Goal: Task Accomplishment & Management: Manage account settings

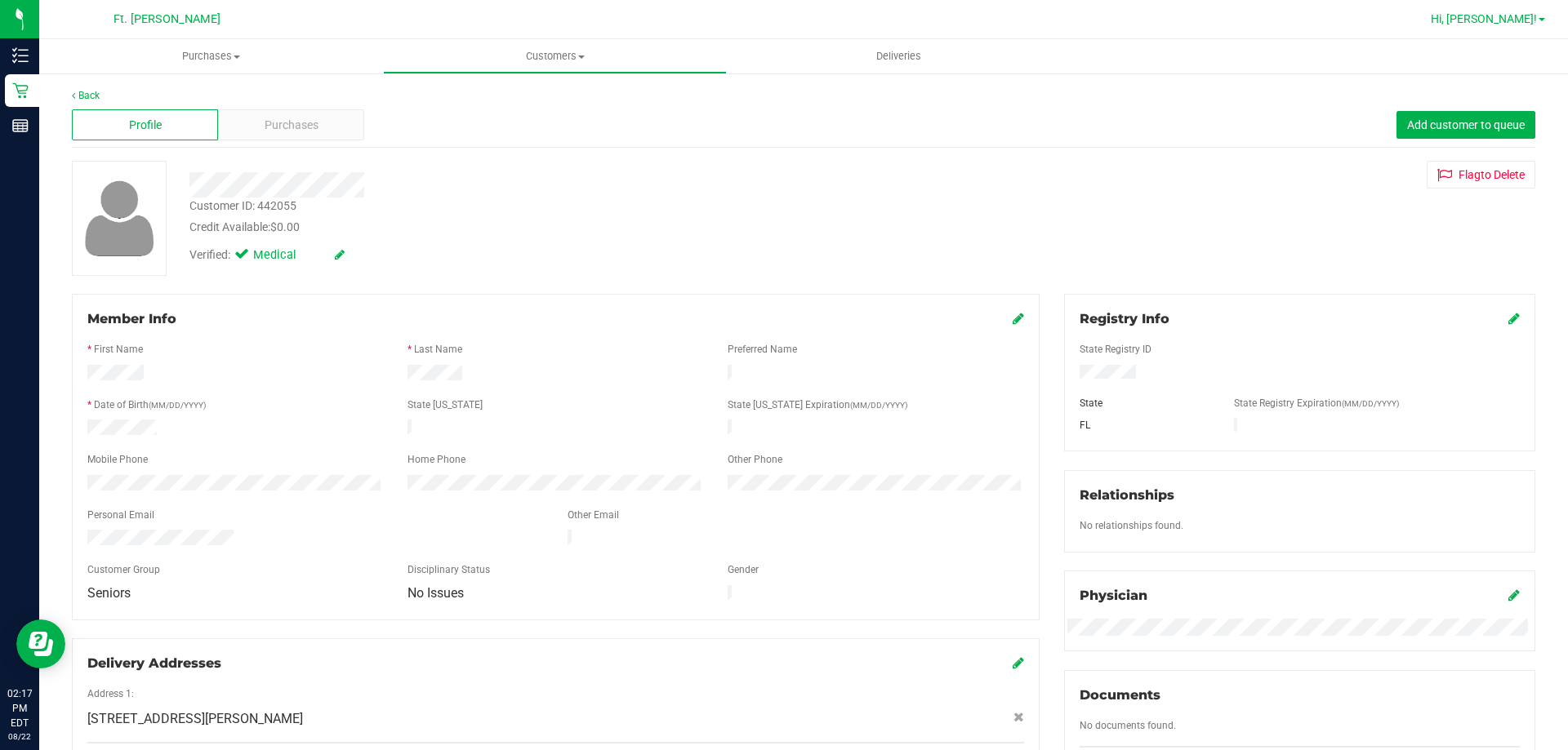
click at [1537, 23] on link "Hi, [PERSON_NAME]!" at bounding box center [1487, 19] width 127 height 17
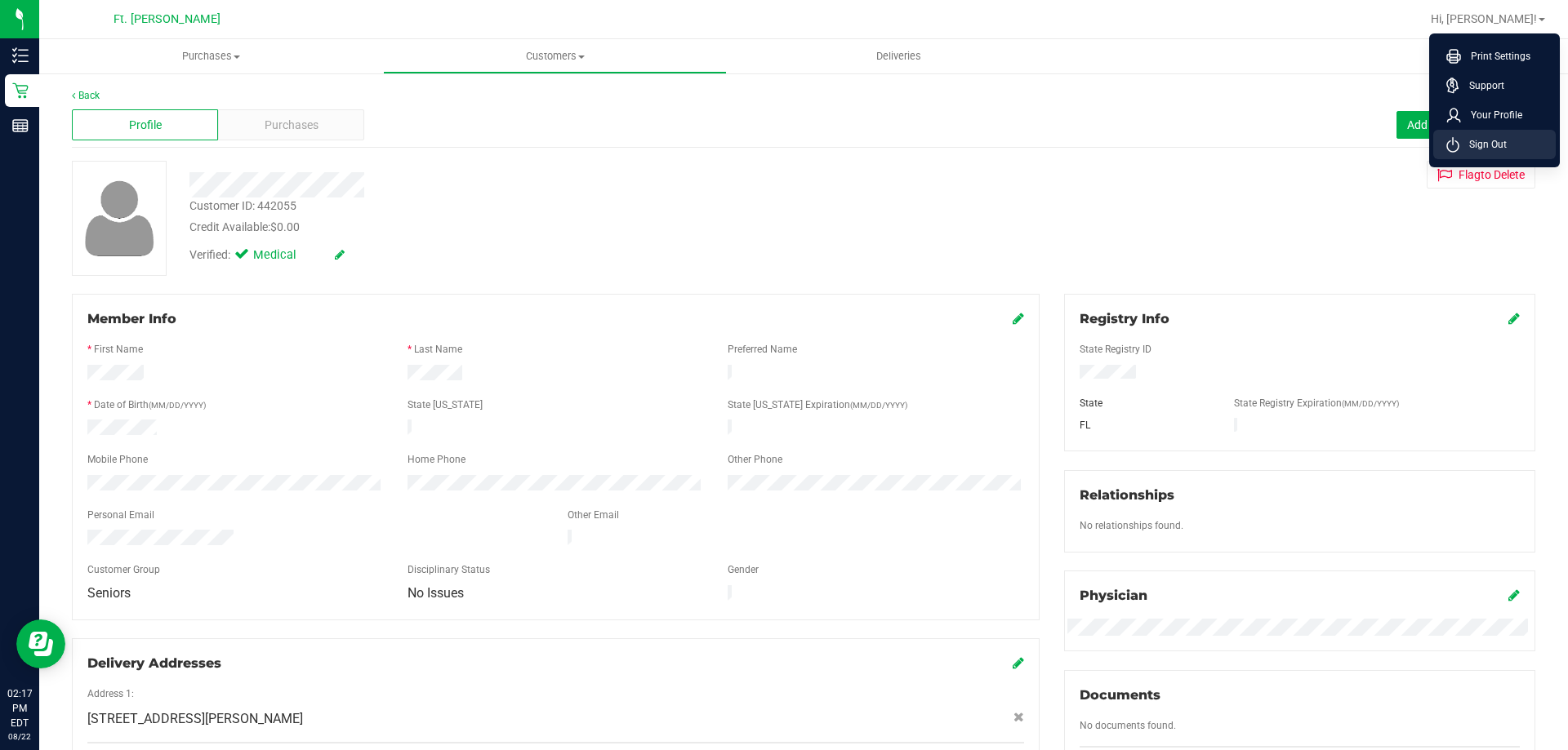
click at [1518, 145] on li "Sign Out" at bounding box center [1495, 145] width 123 height 29
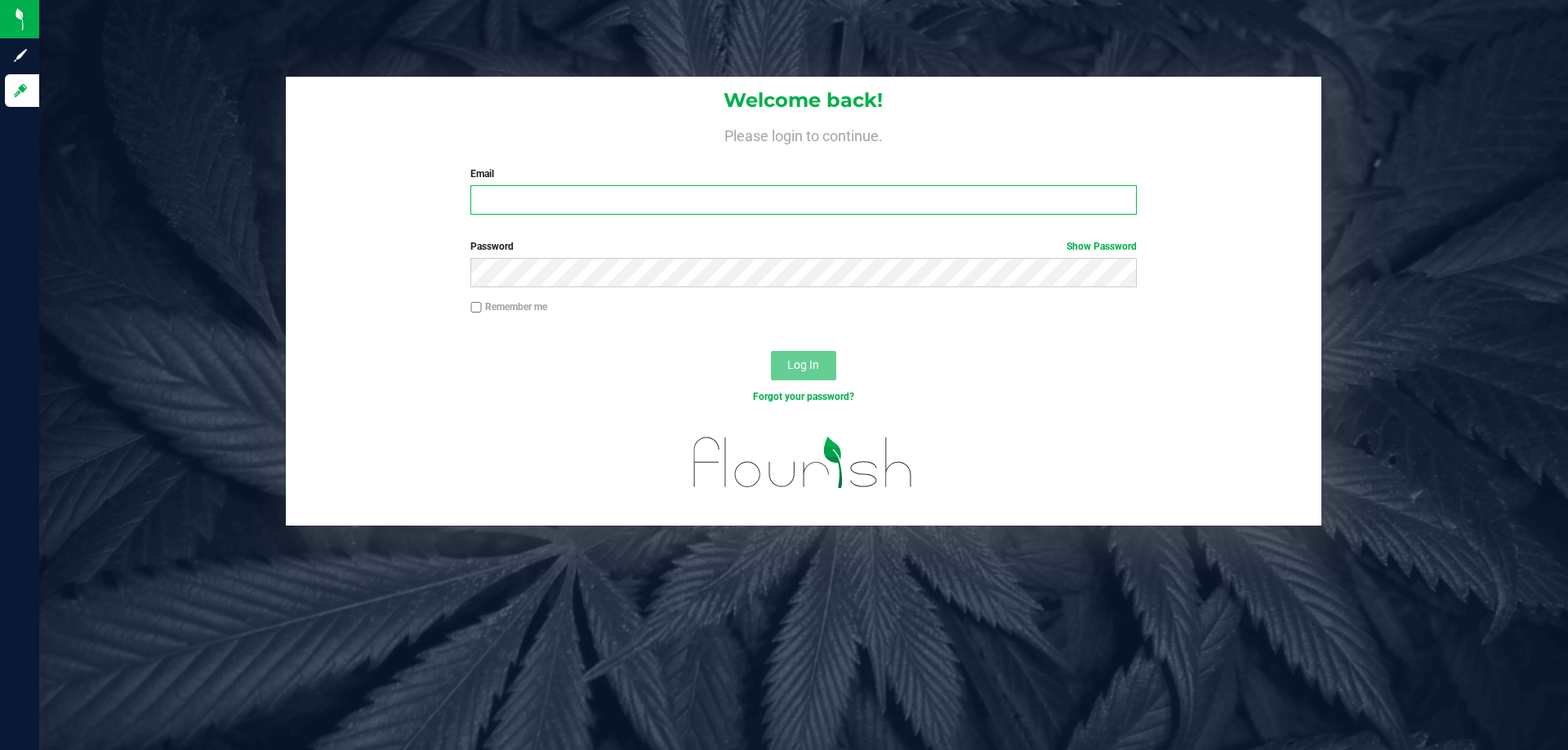
click at [730, 205] on input "Email" at bounding box center [803, 200] width 666 height 29
type input "[EMAIL_ADDRESS][DOMAIN_NAME]"
click at [771, 351] on button "Log In" at bounding box center [803, 365] width 65 height 29
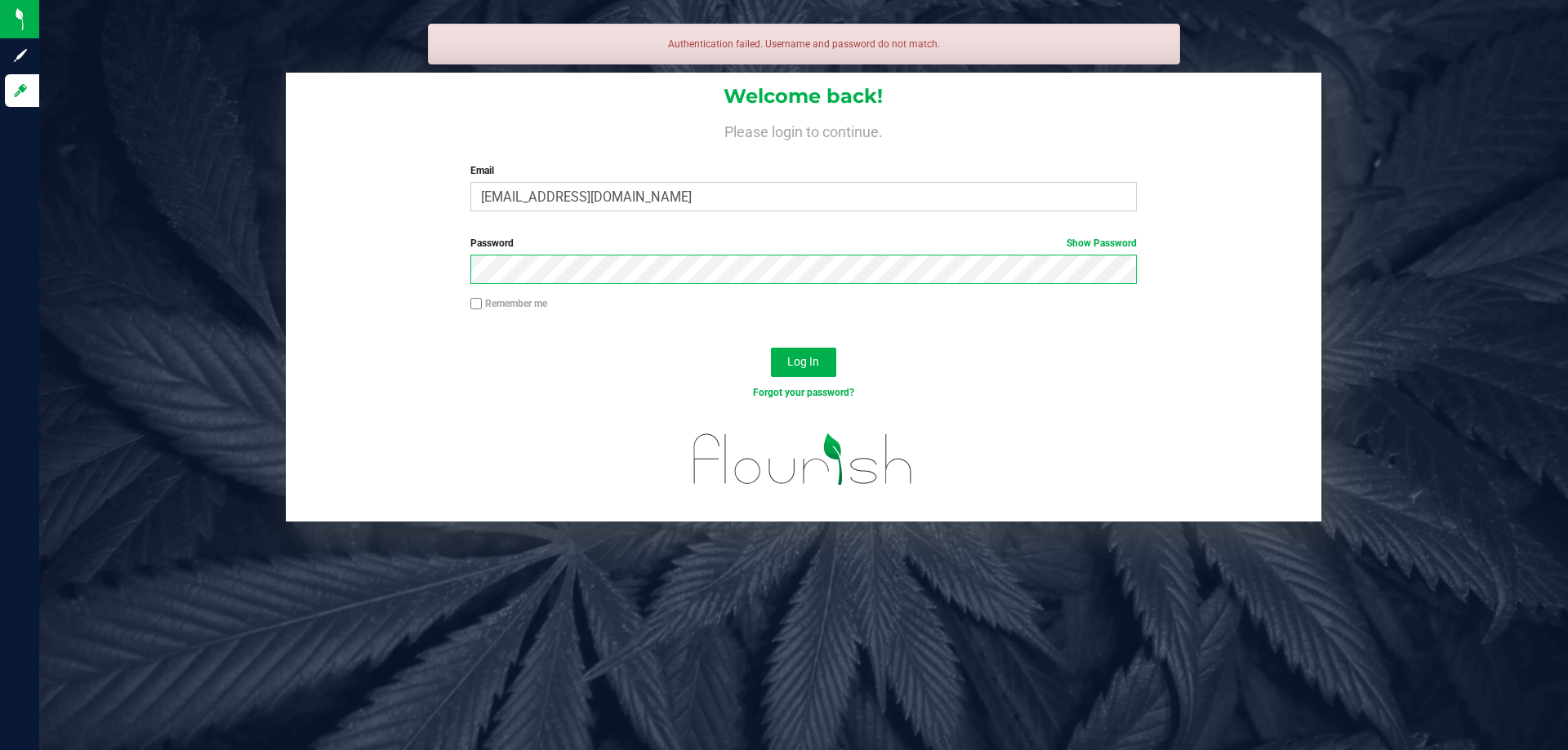
click at [771, 348] on button "Log In" at bounding box center [803, 363] width 65 height 29
